Goal: Information Seeking & Learning: Learn about a topic

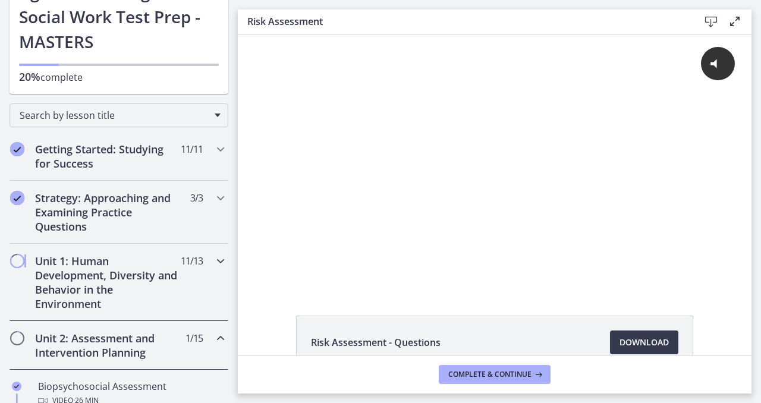
scroll to position [95, 0]
click at [119, 344] on h2 "Unit 2: Assessment and Intervention Planning" at bounding box center [107, 345] width 145 height 29
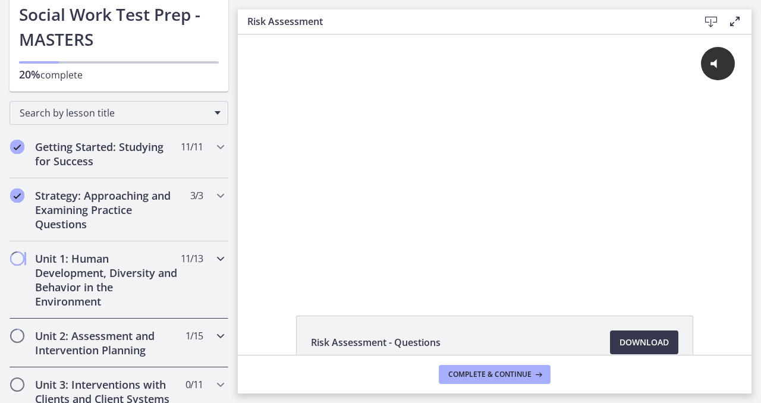
click at [119, 344] on h2 "Unit 2: Assessment and Intervention Planning" at bounding box center [107, 343] width 145 height 29
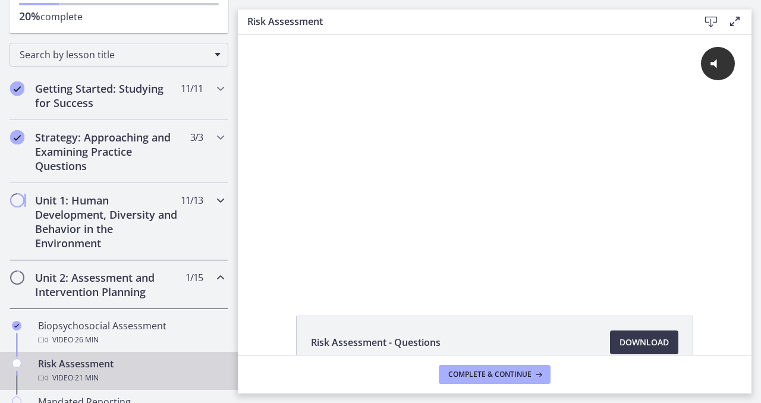
scroll to position [158, 0]
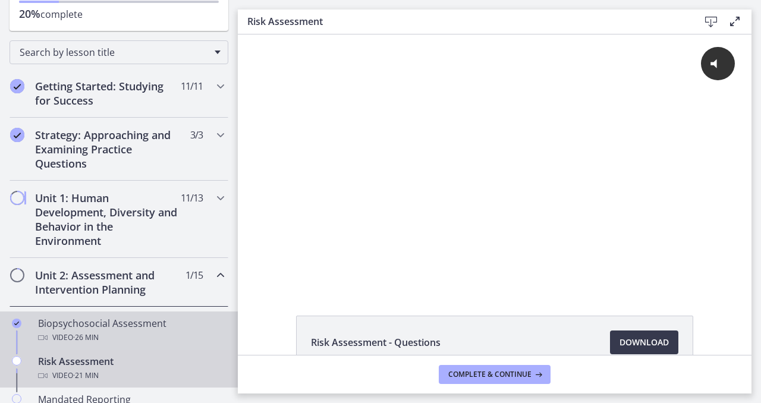
click at [115, 331] on div "Video · 26 min" at bounding box center [131, 338] width 186 height 14
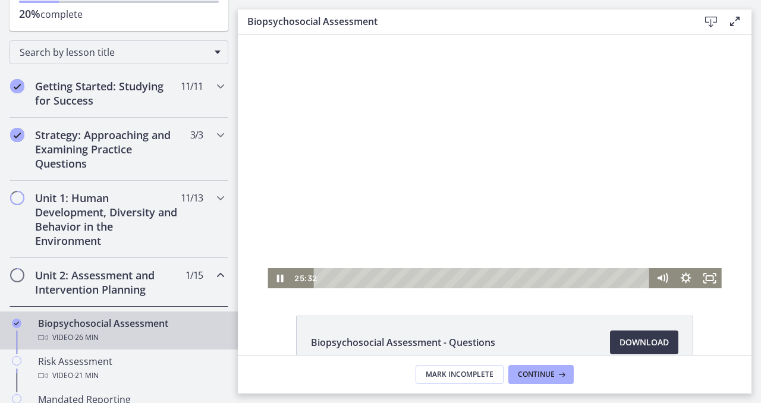
click at [518, 224] on div at bounding box center [495, 162] width 454 height 254
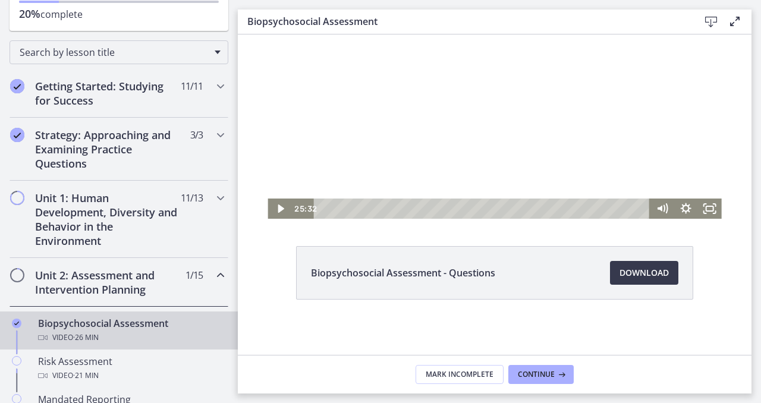
scroll to position [71, 0]
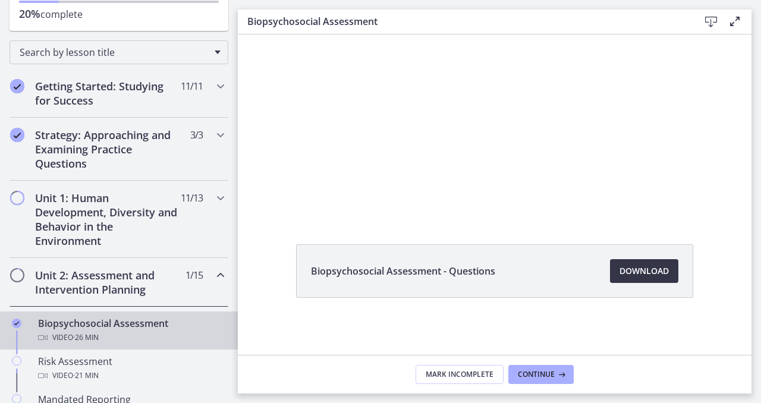
click at [656, 269] on span "Download Opens in a new window" at bounding box center [644, 271] width 49 height 14
click at [533, 378] on span "Continue" at bounding box center [536, 375] width 37 height 10
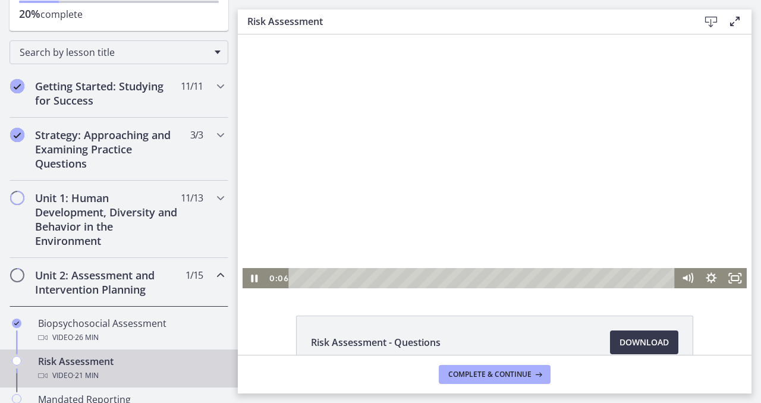
click at [512, 222] on div at bounding box center [495, 162] width 505 height 254
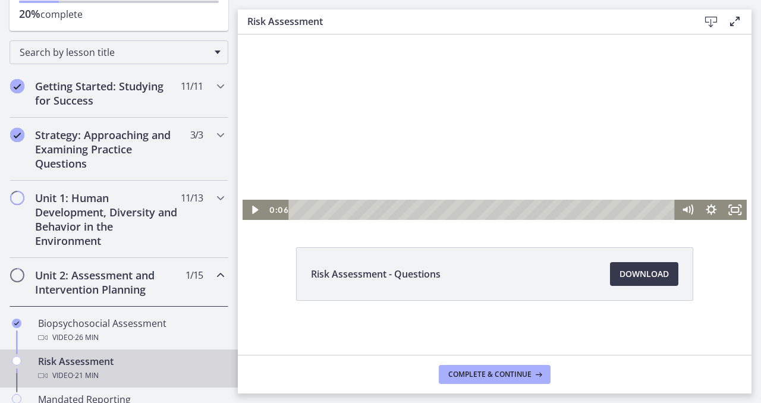
scroll to position [71, 0]
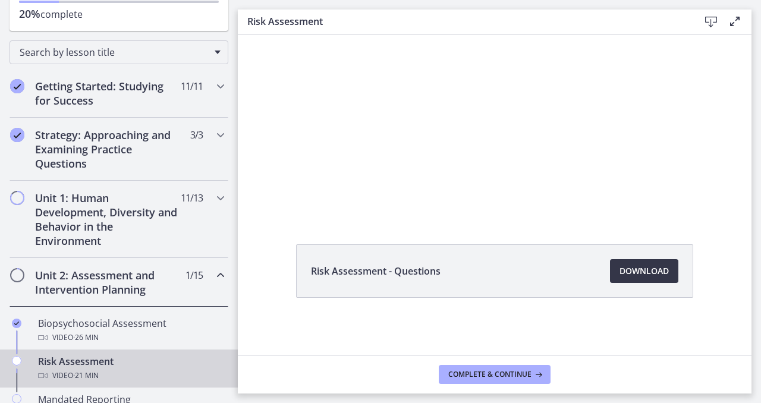
click at [622, 280] on link "Download Opens in a new window" at bounding box center [644, 271] width 68 height 24
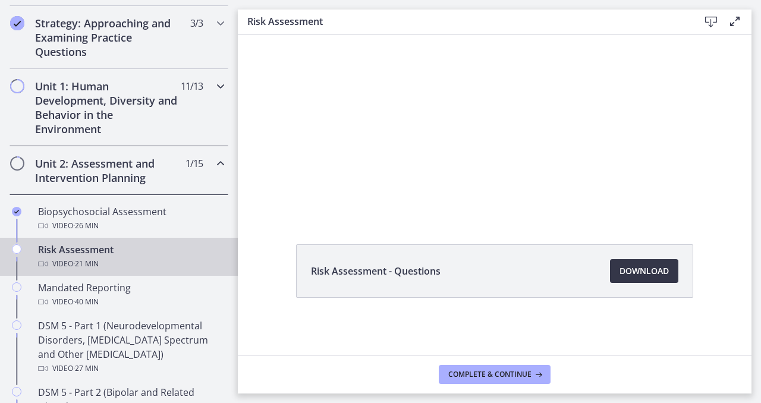
scroll to position [279, 0]
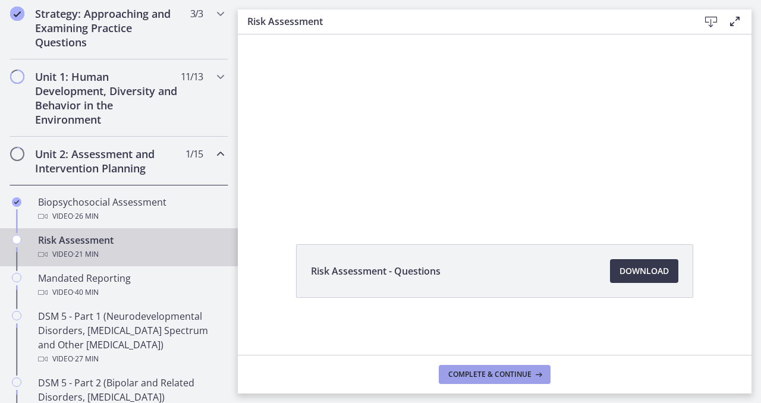
click at [531, 384] on button "Complete & continue" at bounding box center [495, 374] width 112 height 19
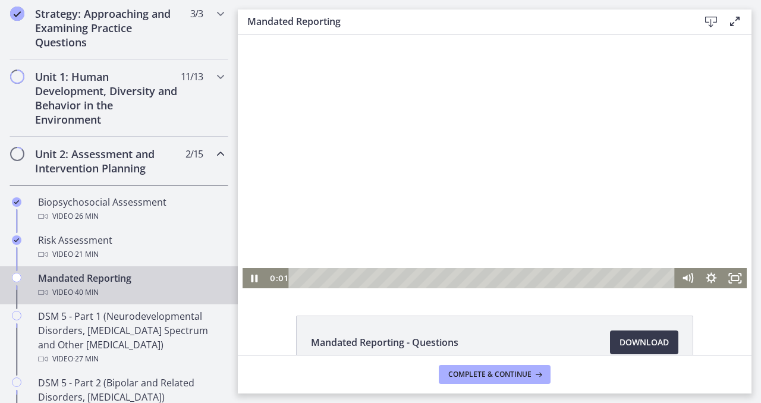
click at [479, 193] on div at bounding box center [495, 162] width 505 height 254
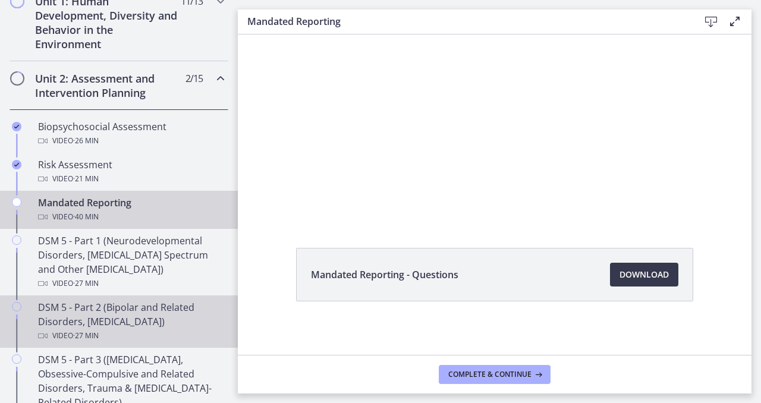
scroll to position [356, 0]
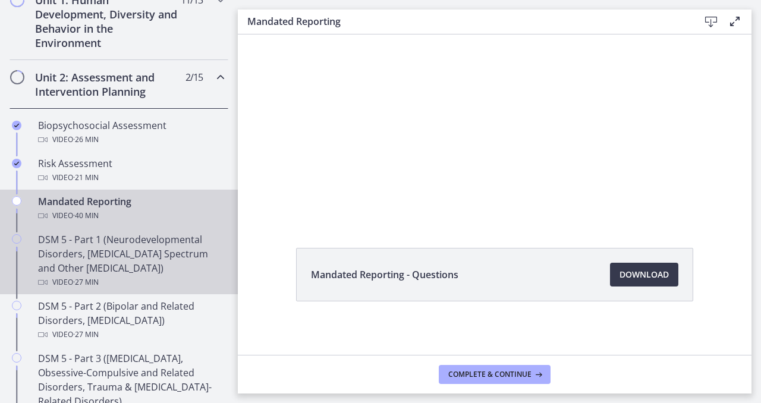
click at [181, 264] on div "DSM 5 - Part 1 (Neurodevelopmental Disorders, [MEDICAL_DATA] Spectrum and Other…" at bounding box center [131, 261] width 186 height 57
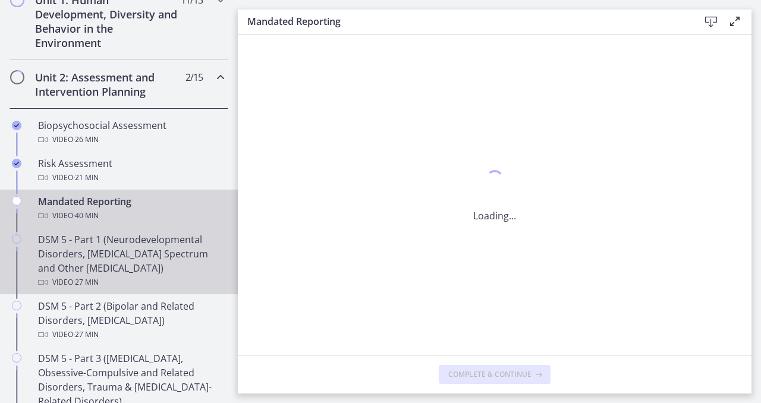
scroll to position [0, 0]
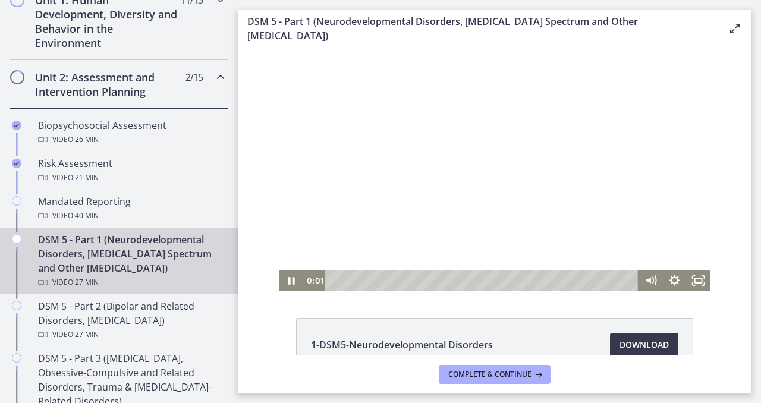
click at [538, 164] on div at bounding box center [494, 169] width 431 height 243
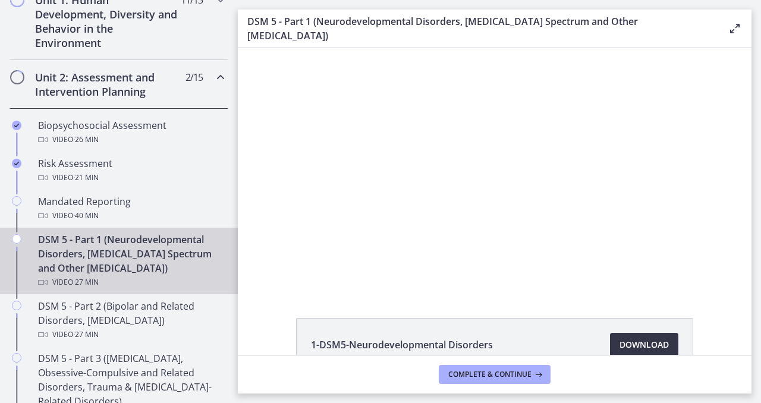
click at [624, 344] on span "Download Opens in a new window" at bounding box center [644, 345] width 49 height 14
click at [499, 375] on span "Complete & continue" at bounding box center [490, 375] width 83 height 10
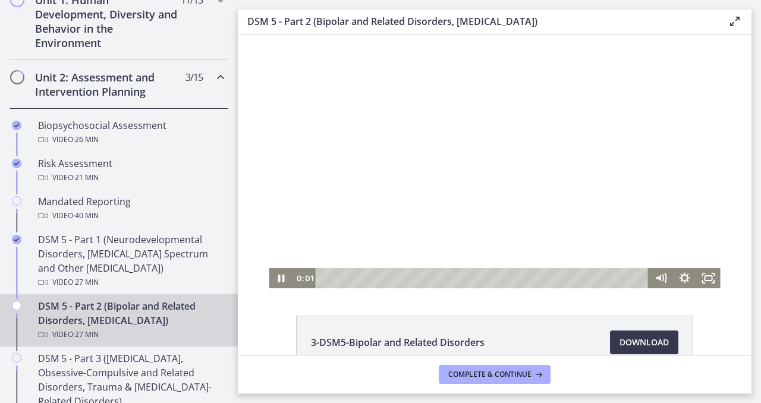
click at [437, 136] on div at bounding box center [494, 162] width 451 height 254
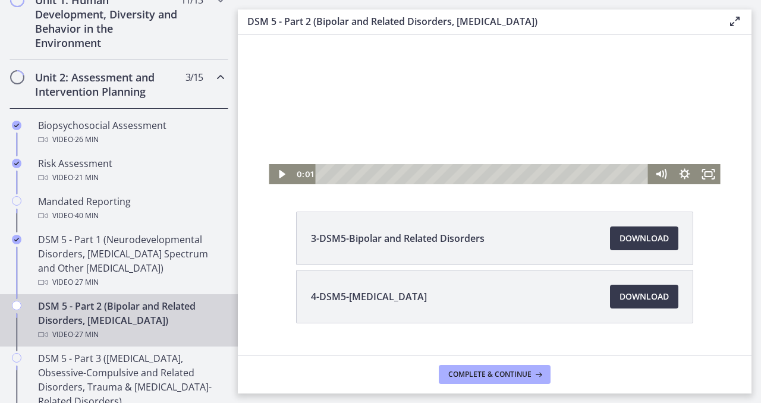
scroll to position [130, 0]
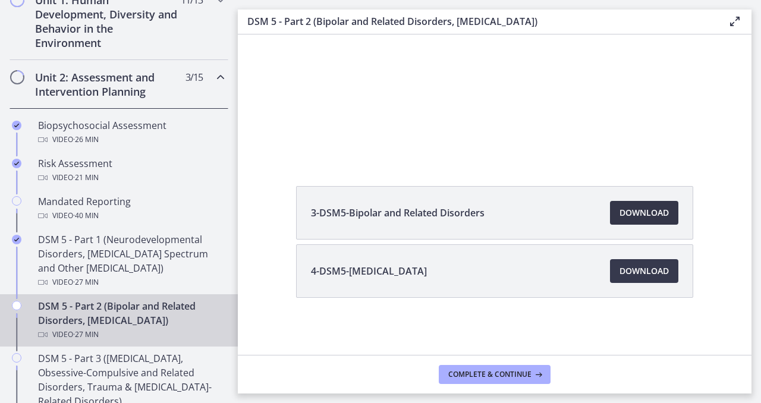
click at [634, 218] on span "Download Opens in a new window" at bounding box center [644, 213] width 49 height 14
